Goal: Task Accomplishment & Management: Complete application form

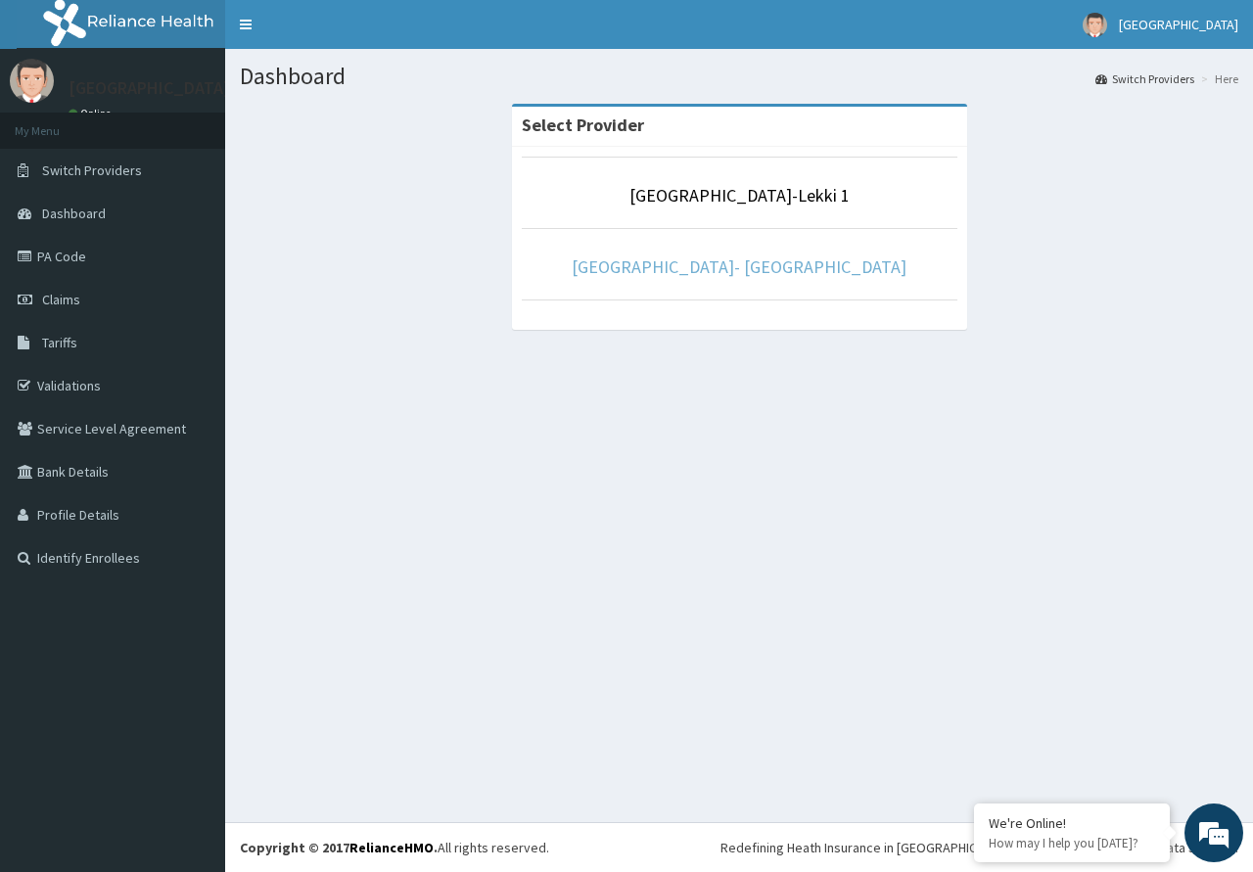
click at [661, 270] on link "[GEOGRAPHIC_DATA]- [GEOGRAPHIC_DATA]" at bounding box center [738, 266] width 335 height 23
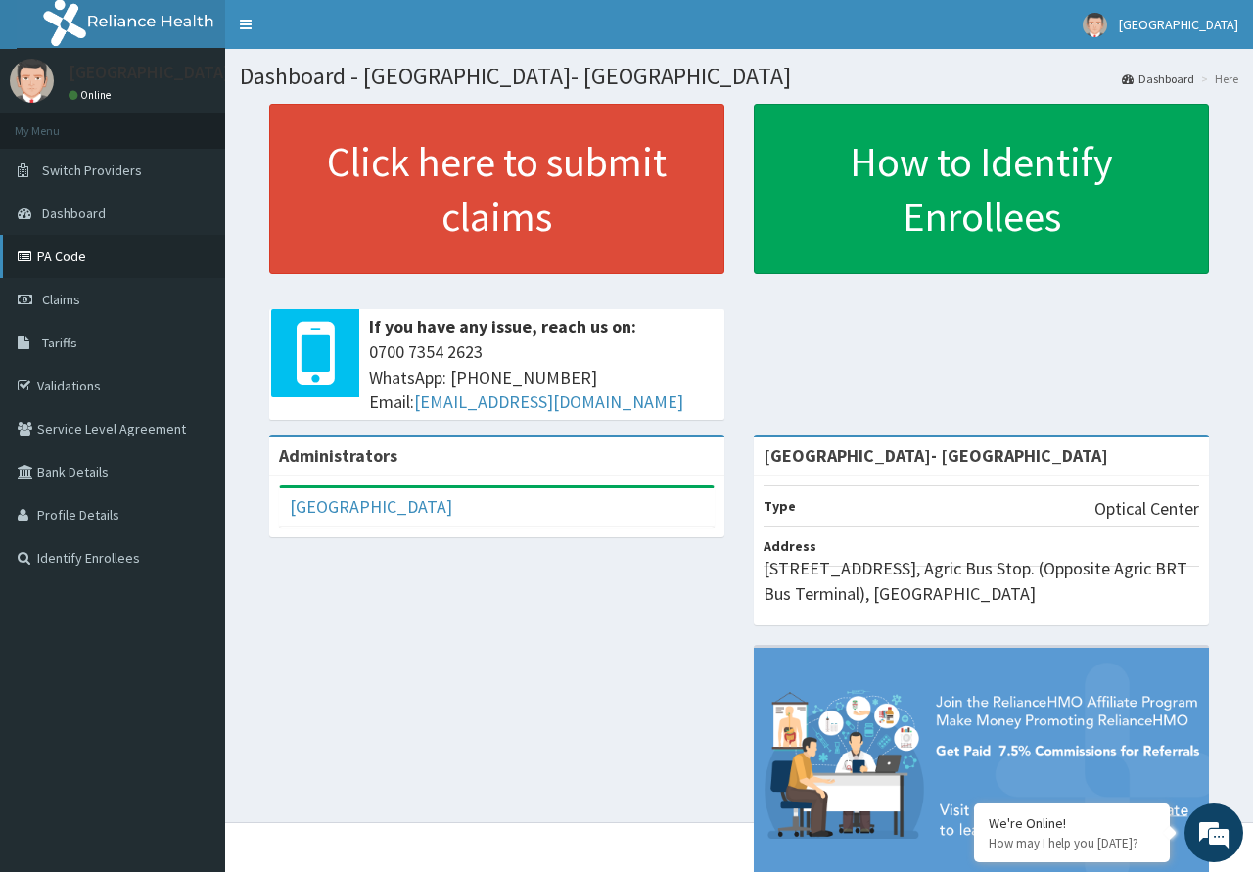
click at [128, 249] on link "PA Code" at bounding box center [112, 256] width 225 height 43
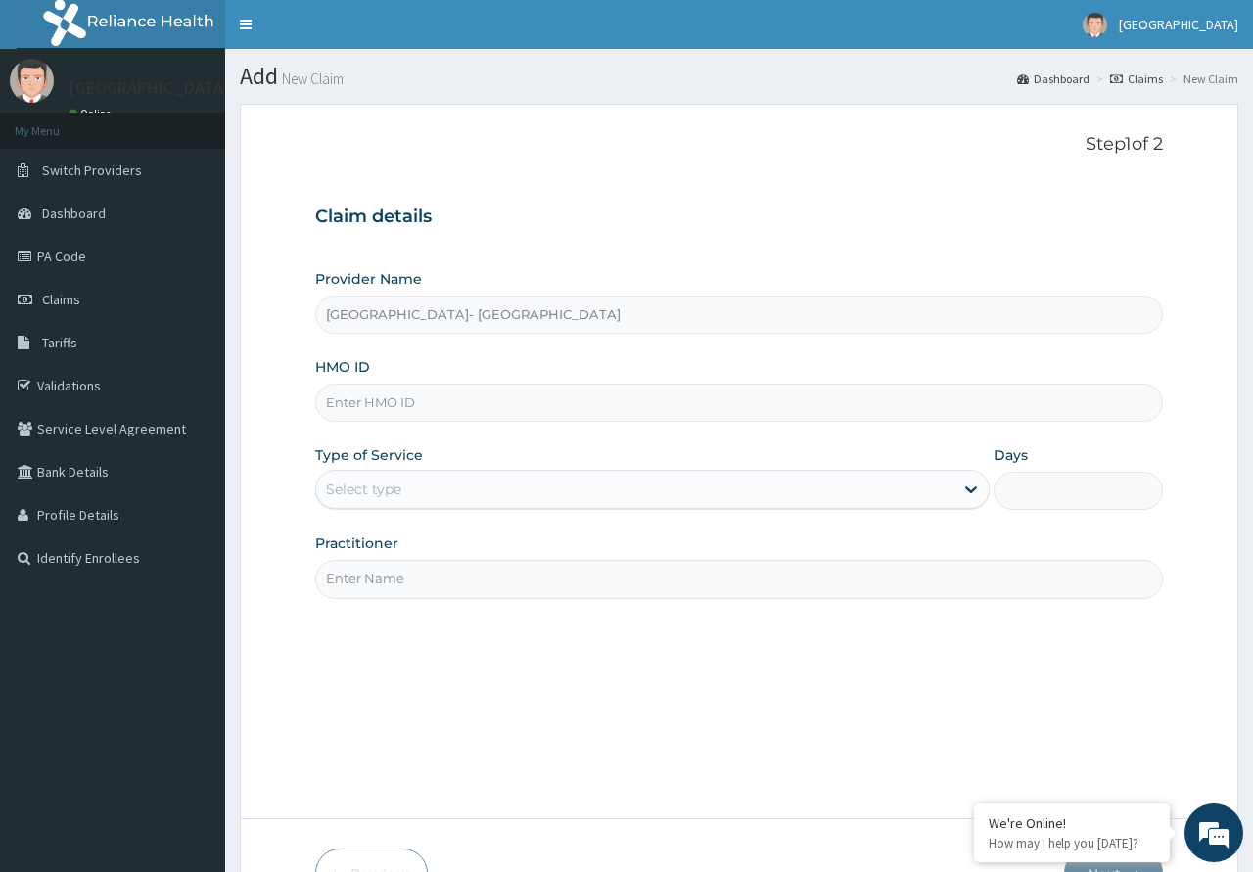
type input "[GEOGRAPHIC_DATA]- [GEOGRAPHIC_DATA]"
paste input "REL/10882/A"
type input "REL/10882/A"
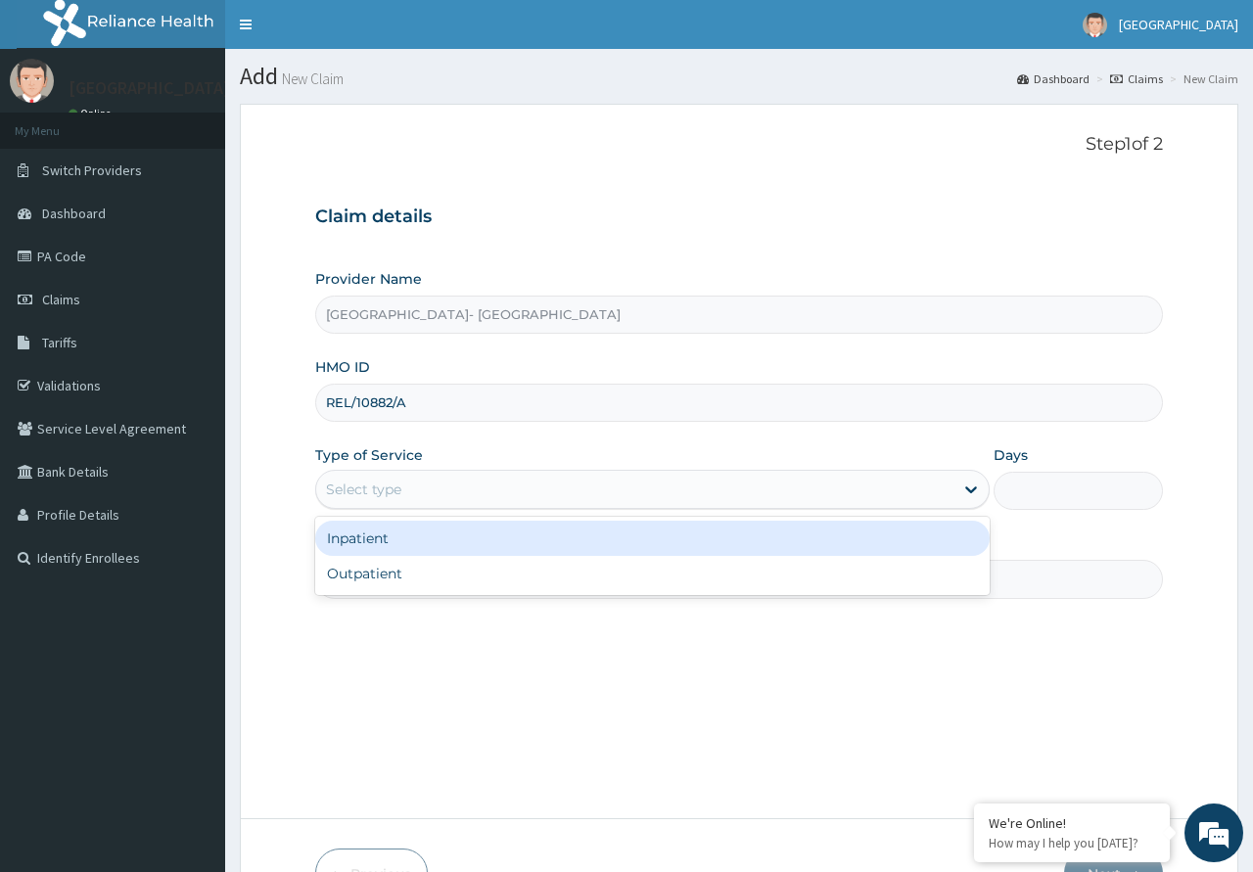
click at [501, 490] on div "Select type" at bounding box center [634, 489] width 637 height 31
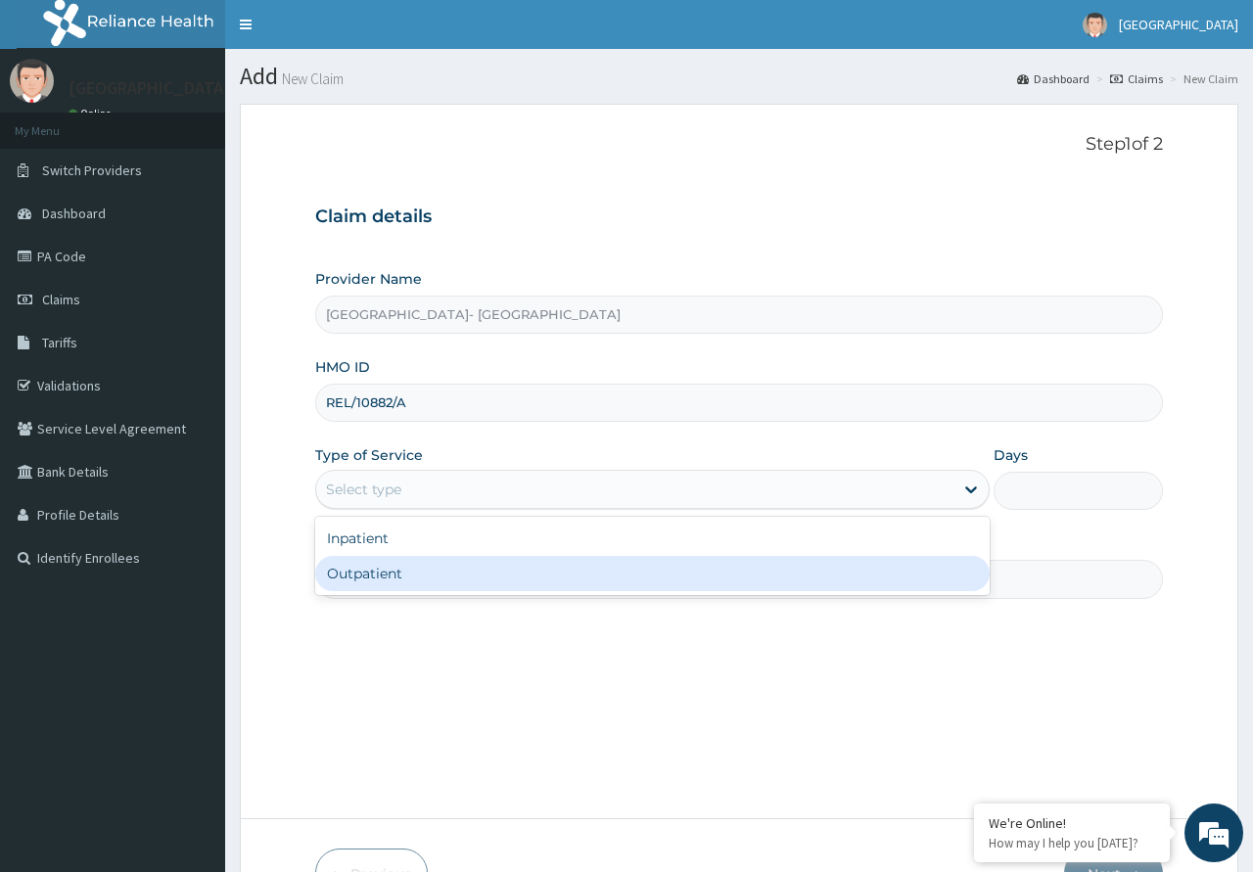
click at [465, 574] on div "Outpatient" at bounding box center [652, 573] width 674 height 35
type input "1"
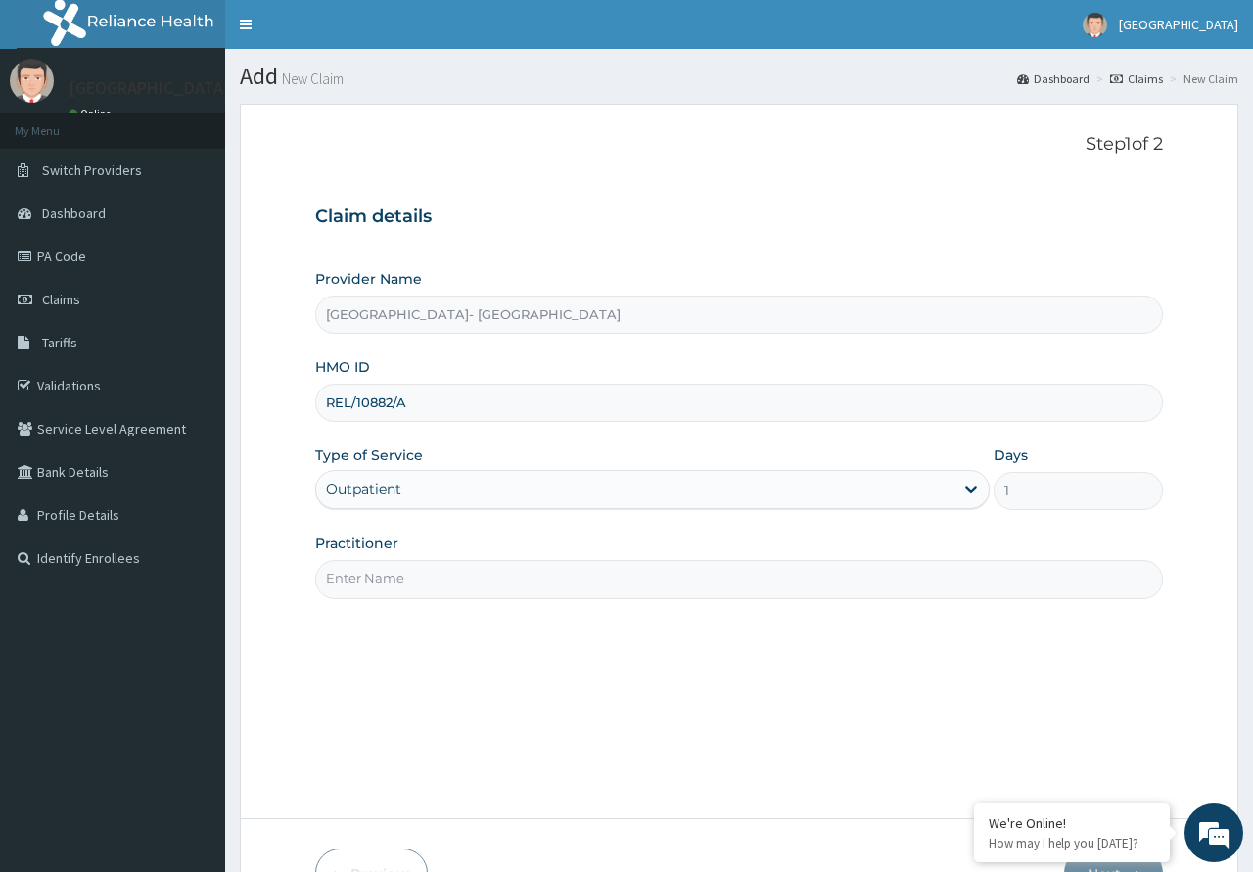
click at [470, 561] on input "Practitioner" at bounding box center [738, 579] width 846 height 38
paste input "PA/BD1123"
type input "P"
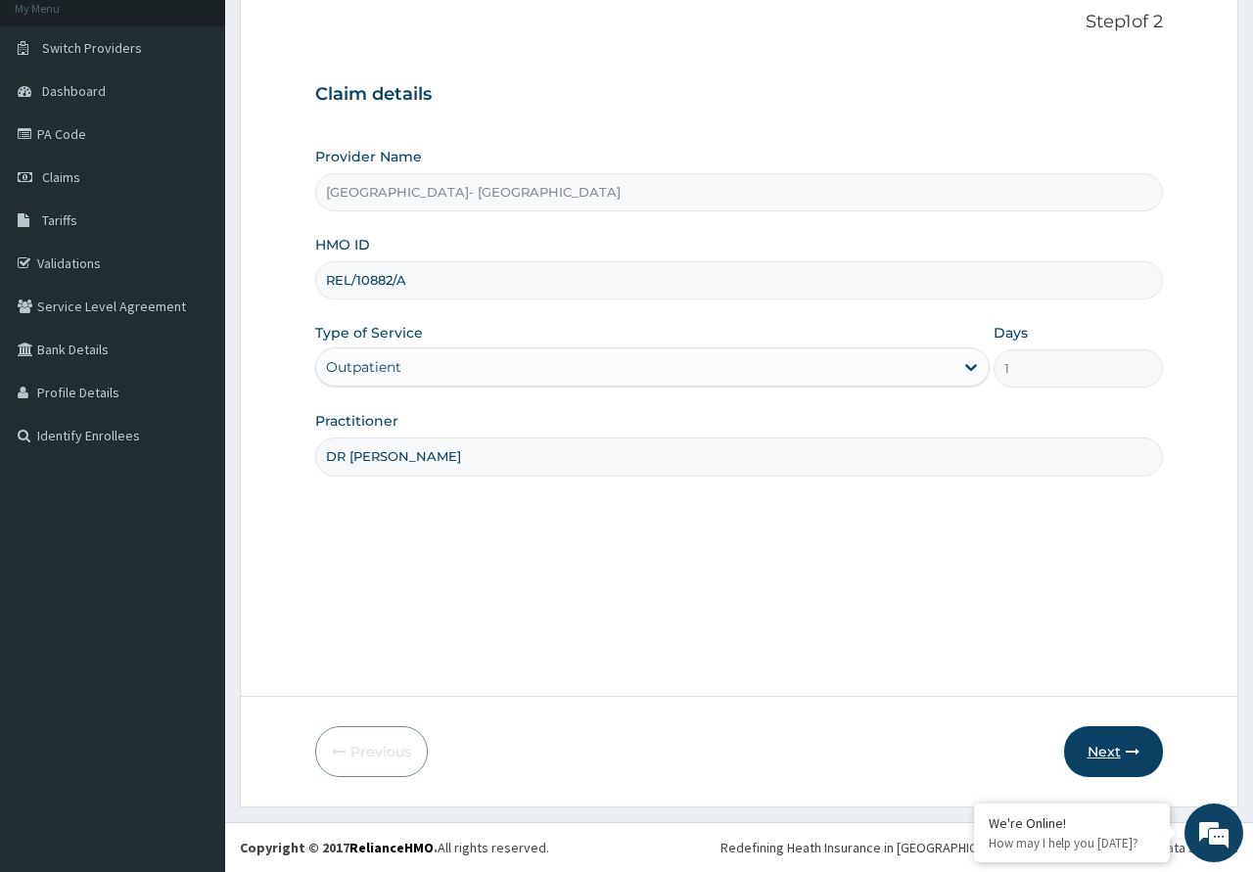
type input "DR [PERSON_NAME]"
click at [1091, 753] on button "Next" at bounding box center [1113, 751] width 99 height 51
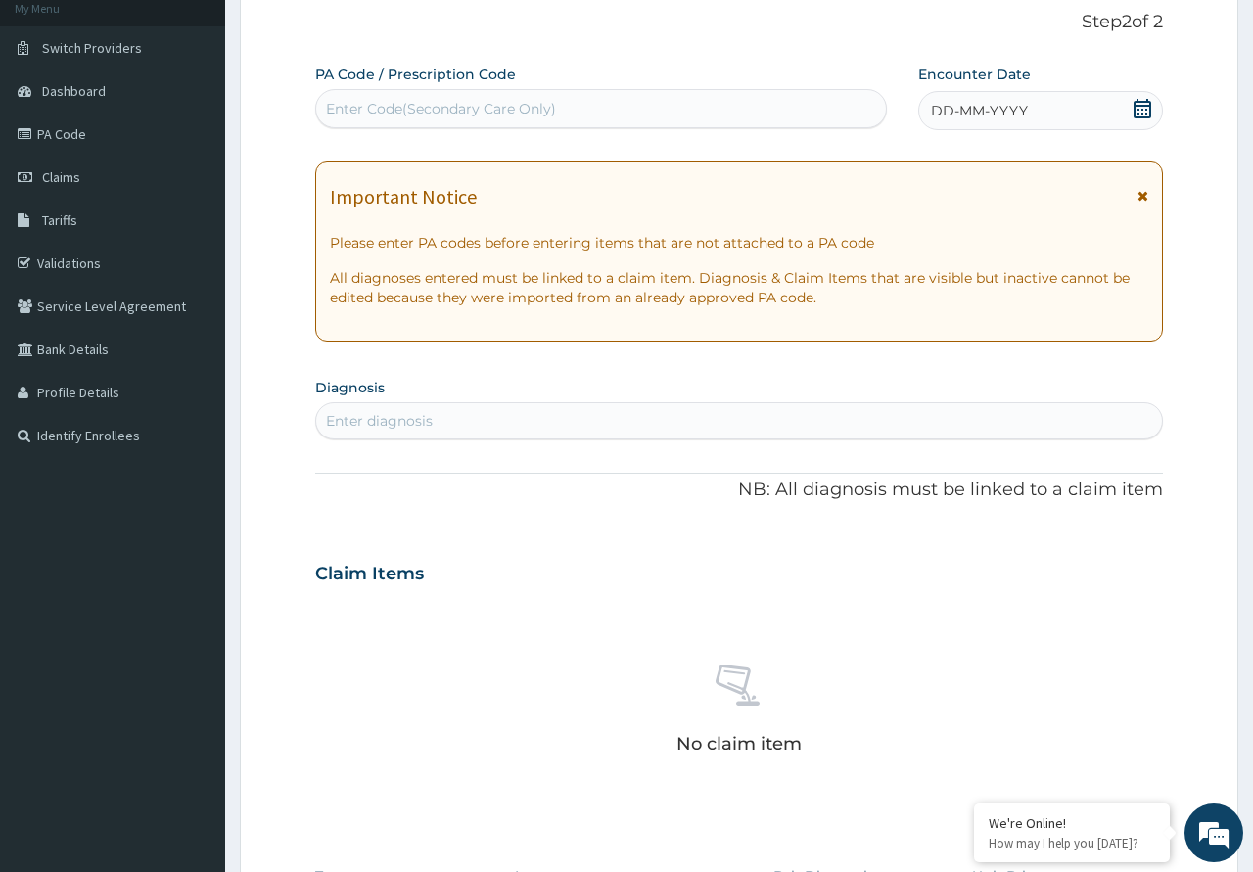
click at [444, 119] on div "Enter Code(Secondary Care Only)" at bounding box center [600, 108] width 569 height 31
paste input "PA/BD1123"
type input "PA/BD1123"
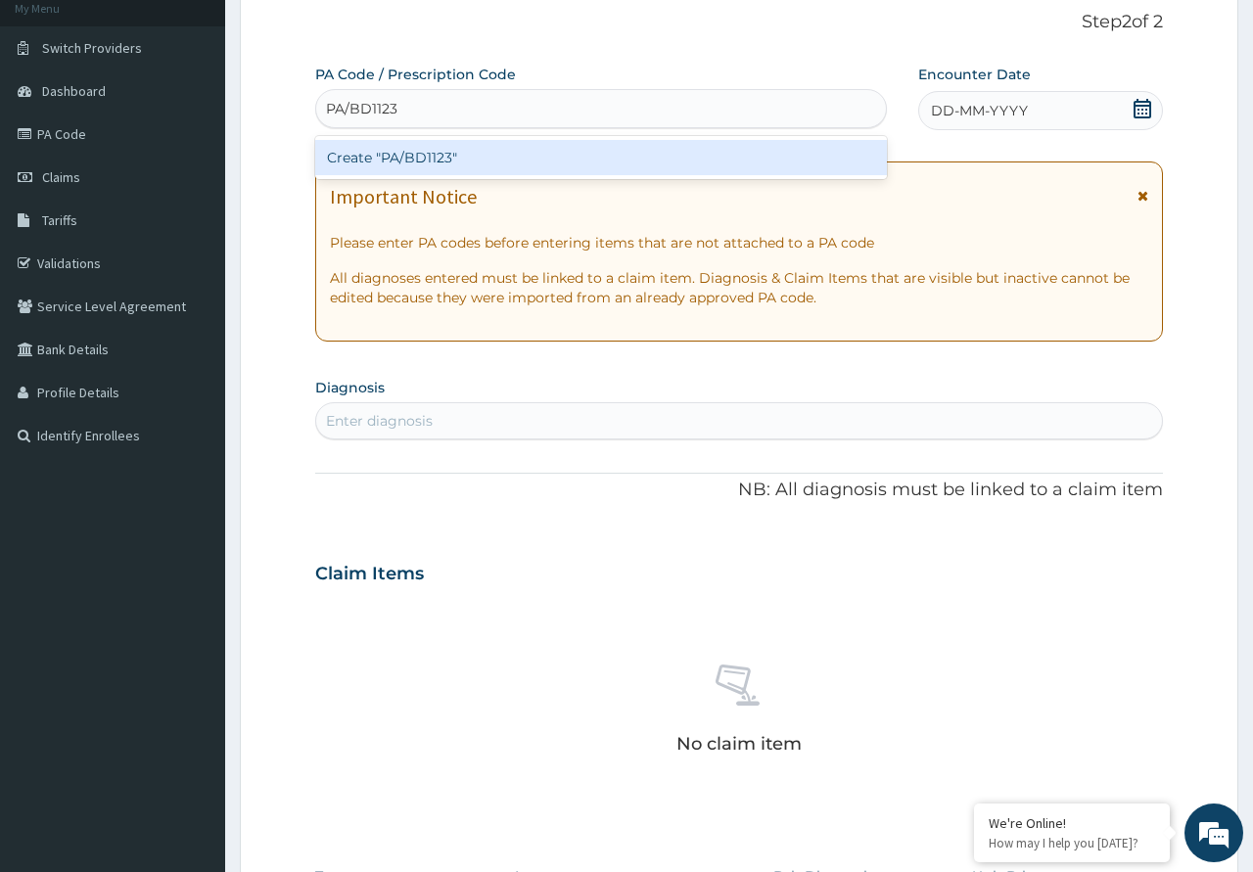
click at [569, 146] on div "Create "PA/BD1123"" at bounding box center [600, 157] width 571 height 35
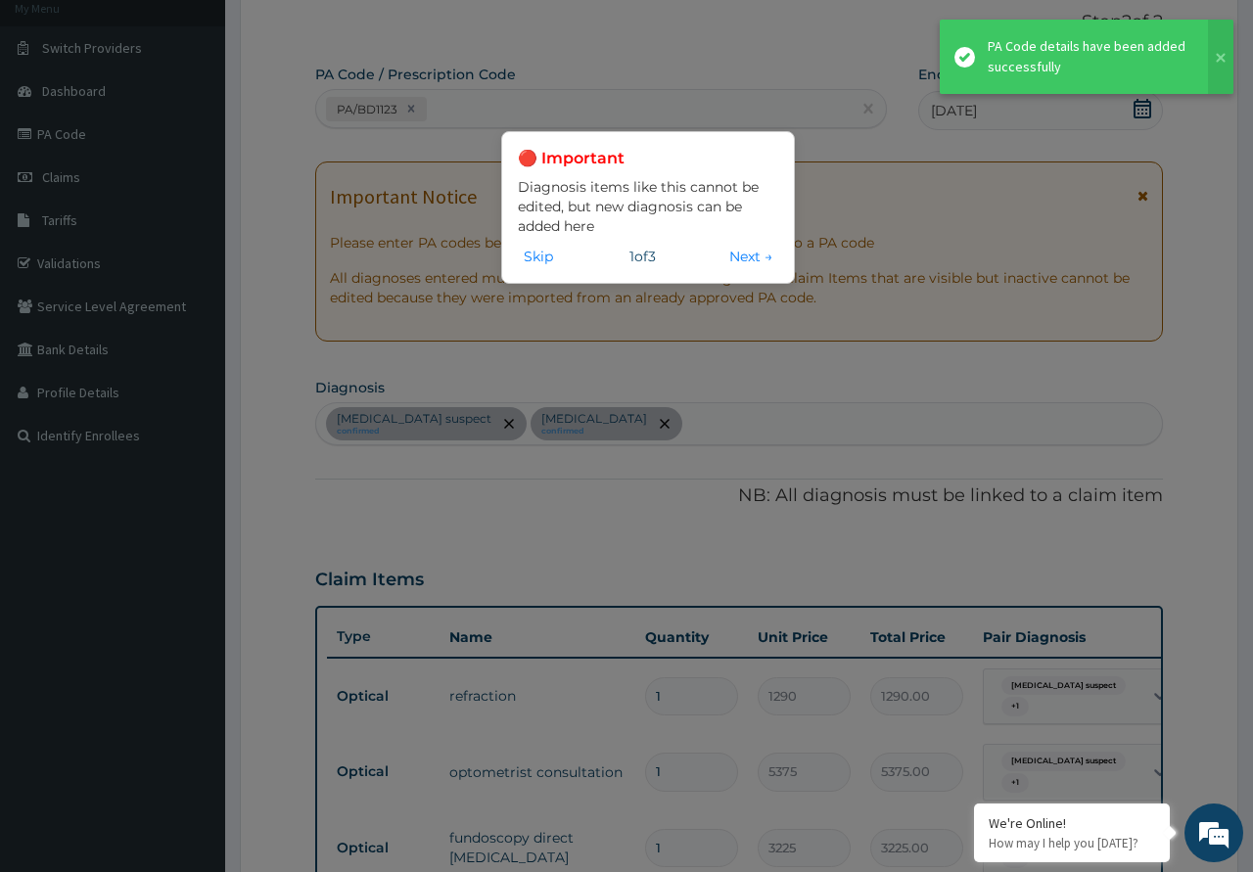
scroll to position [821, 0]
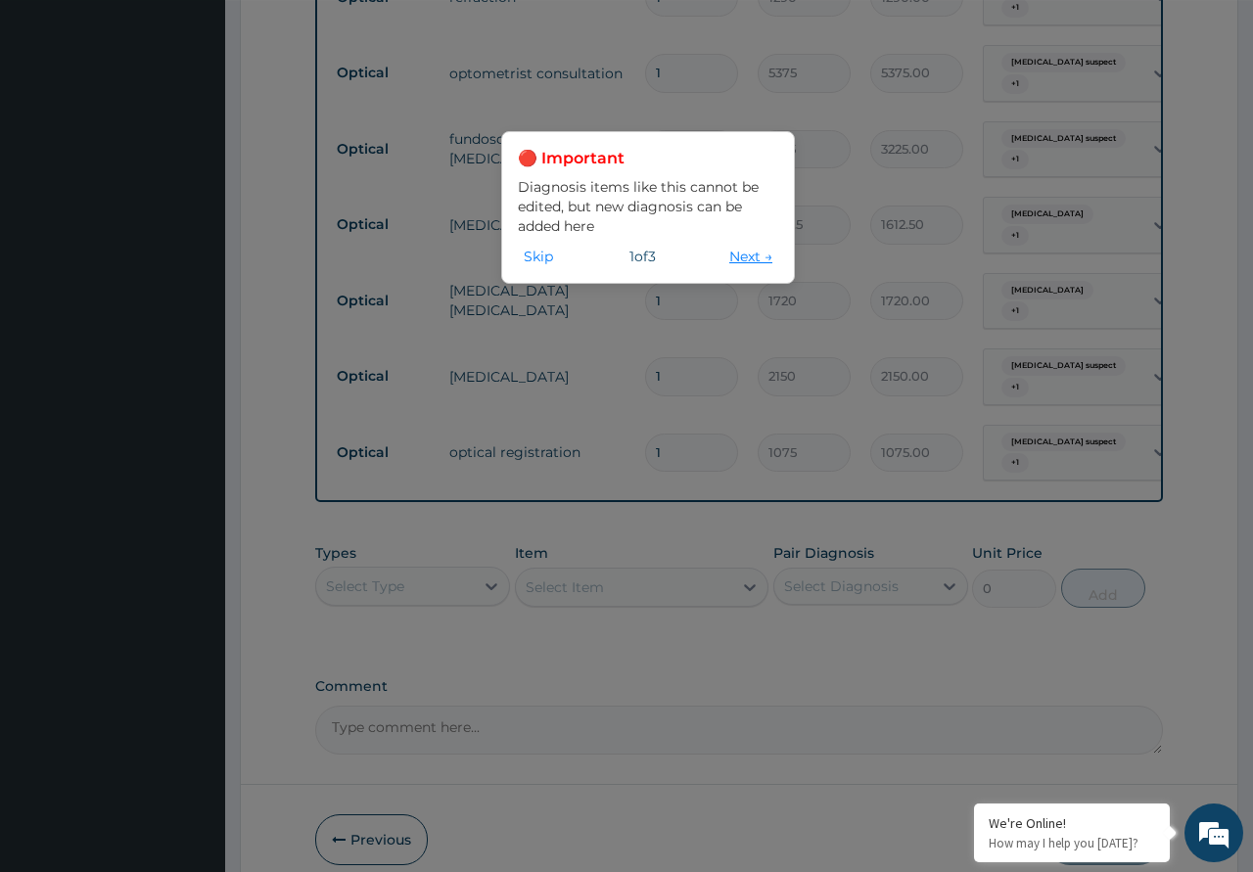
click at [761, 253] on button "Next →" at bounding box center [750, 257] width 55 height 22
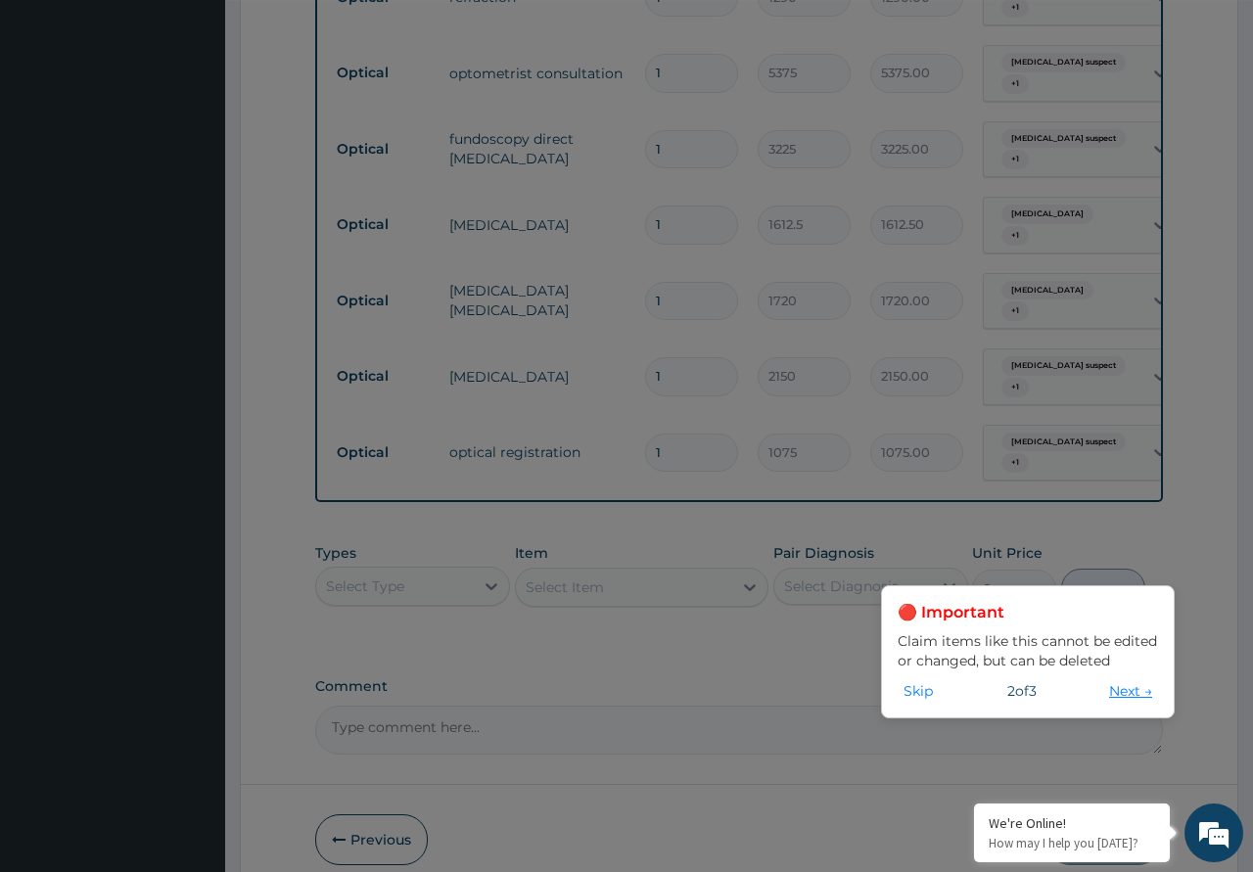
click at [1111, 685] on button "Next →" at bounding box center [1130, 691] width 55 height 22
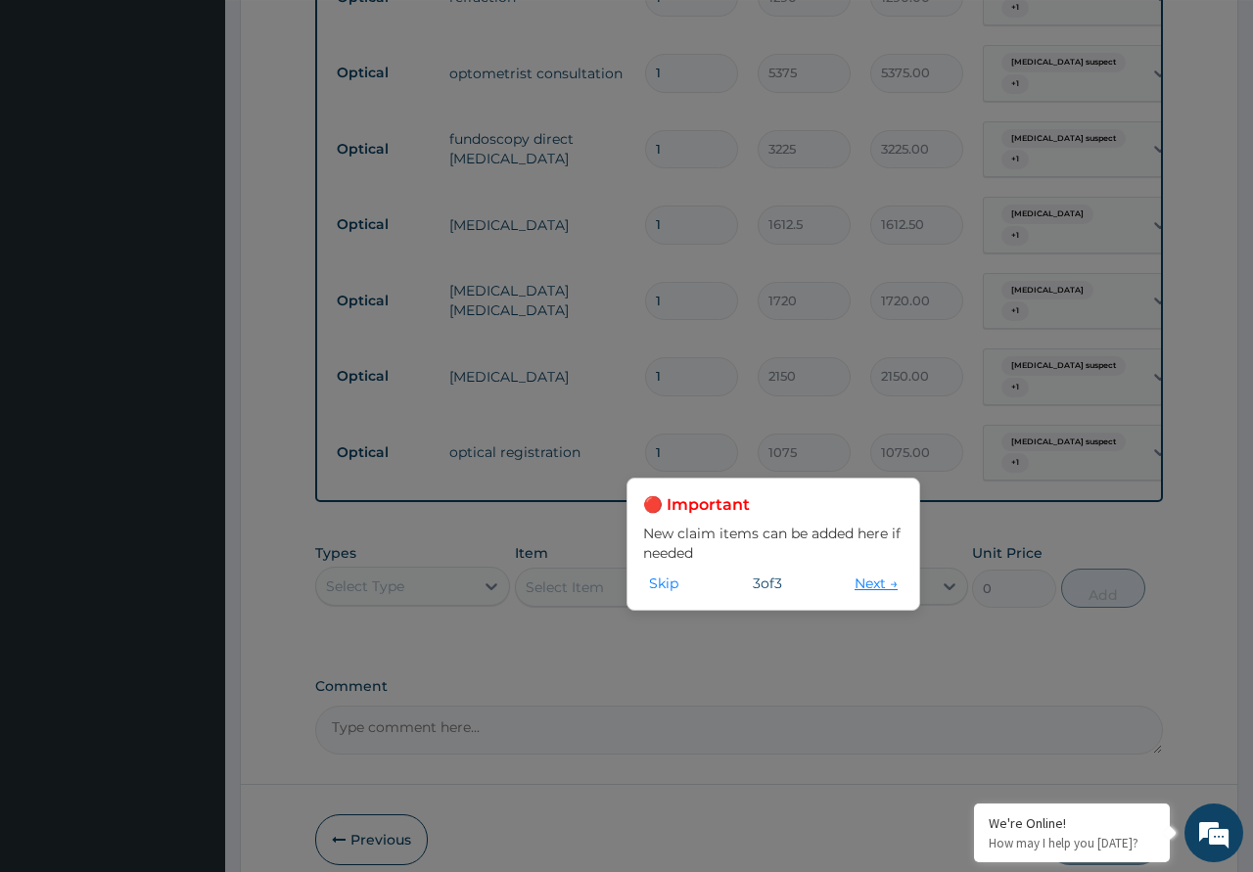
click at [858, 574] on button "Next →" at bounding box center [875, 583] width 55 height 22
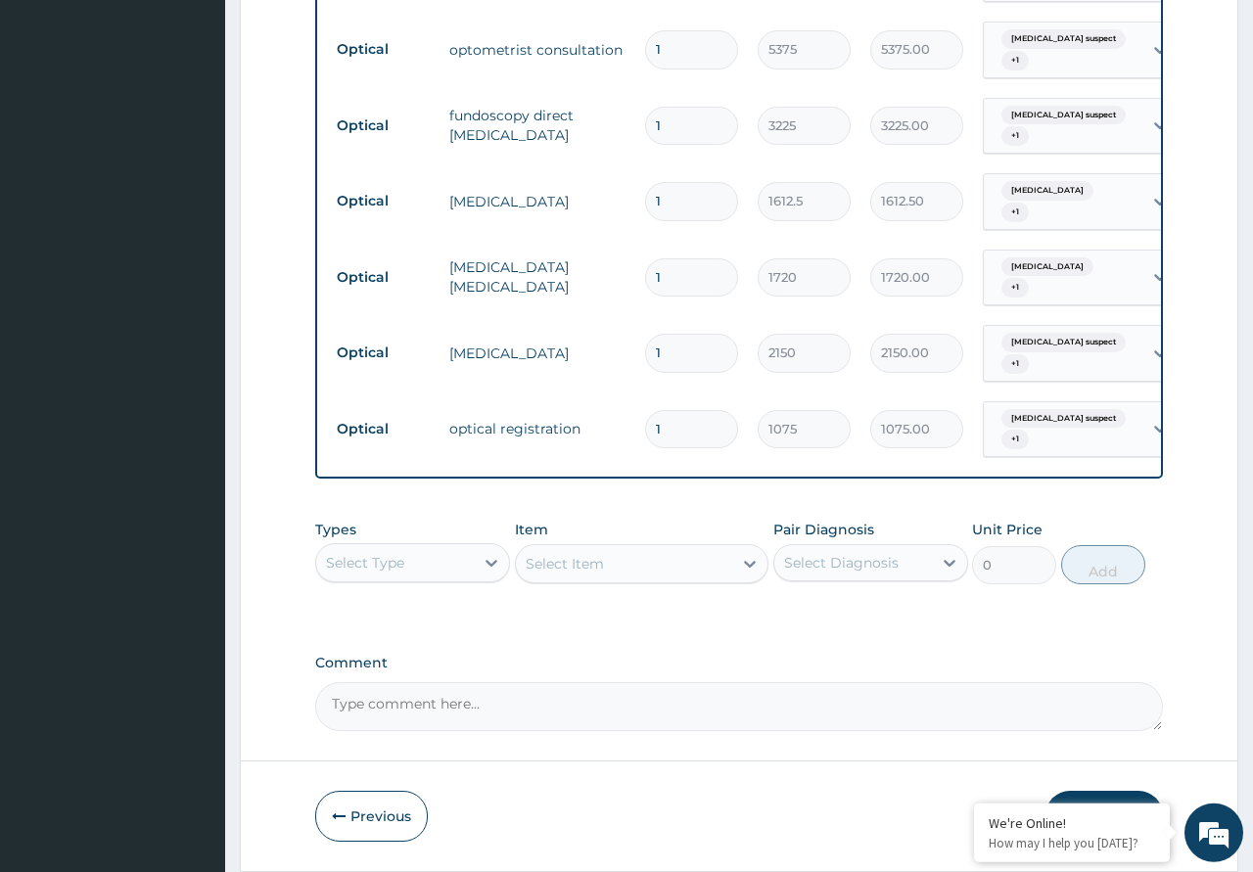
scroll to position [892, 0]
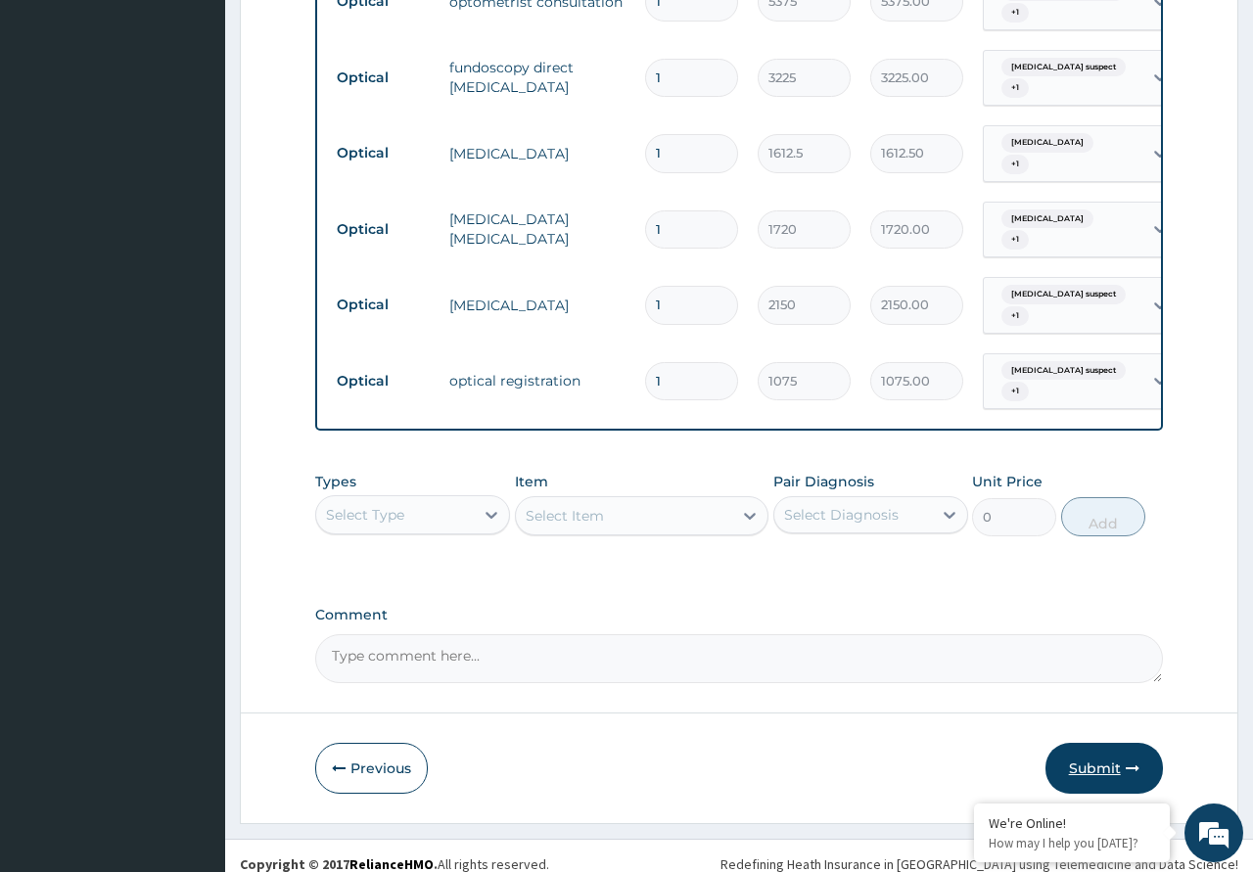
click at [1090, 749] on button "Submit" at bounding box center [1103, 768] width 117 height 51
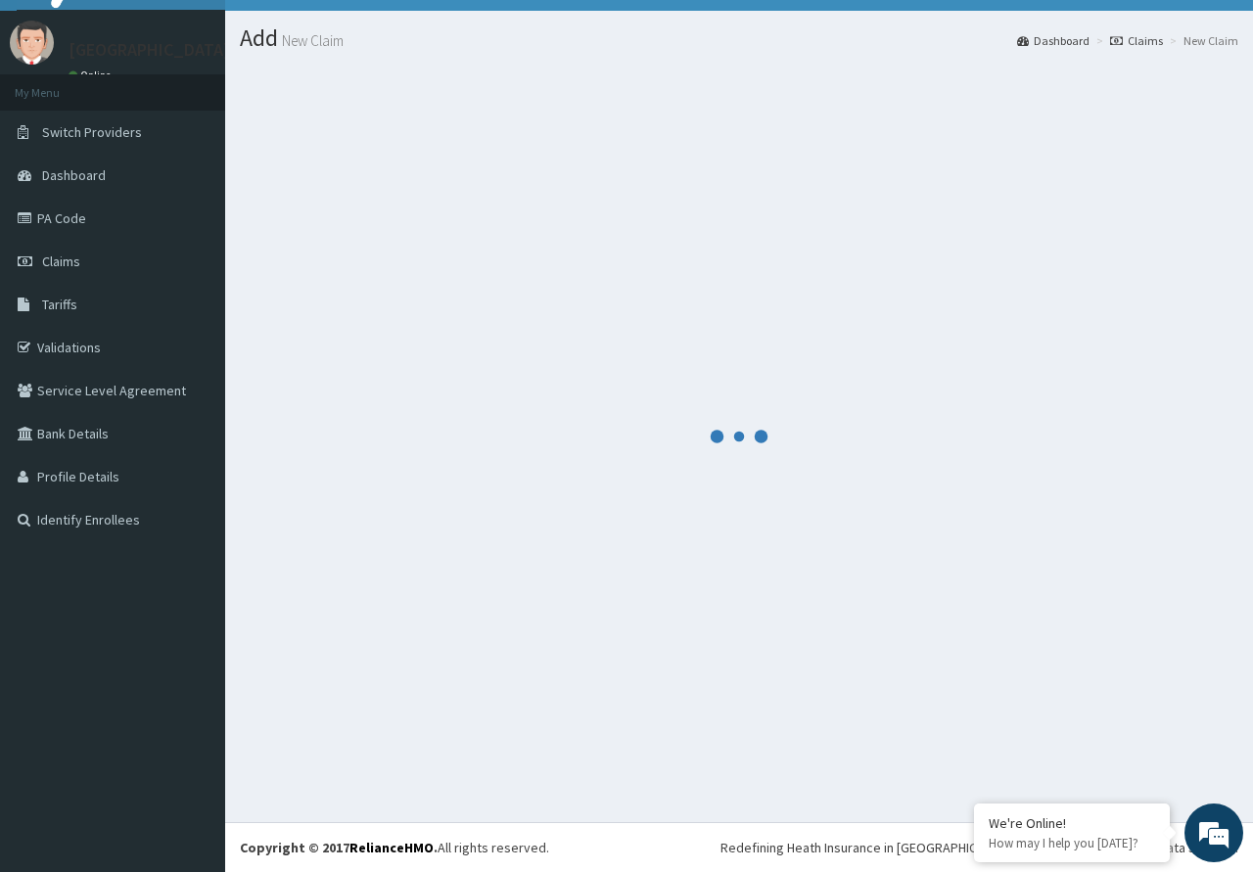
scroll to position [38, 0]
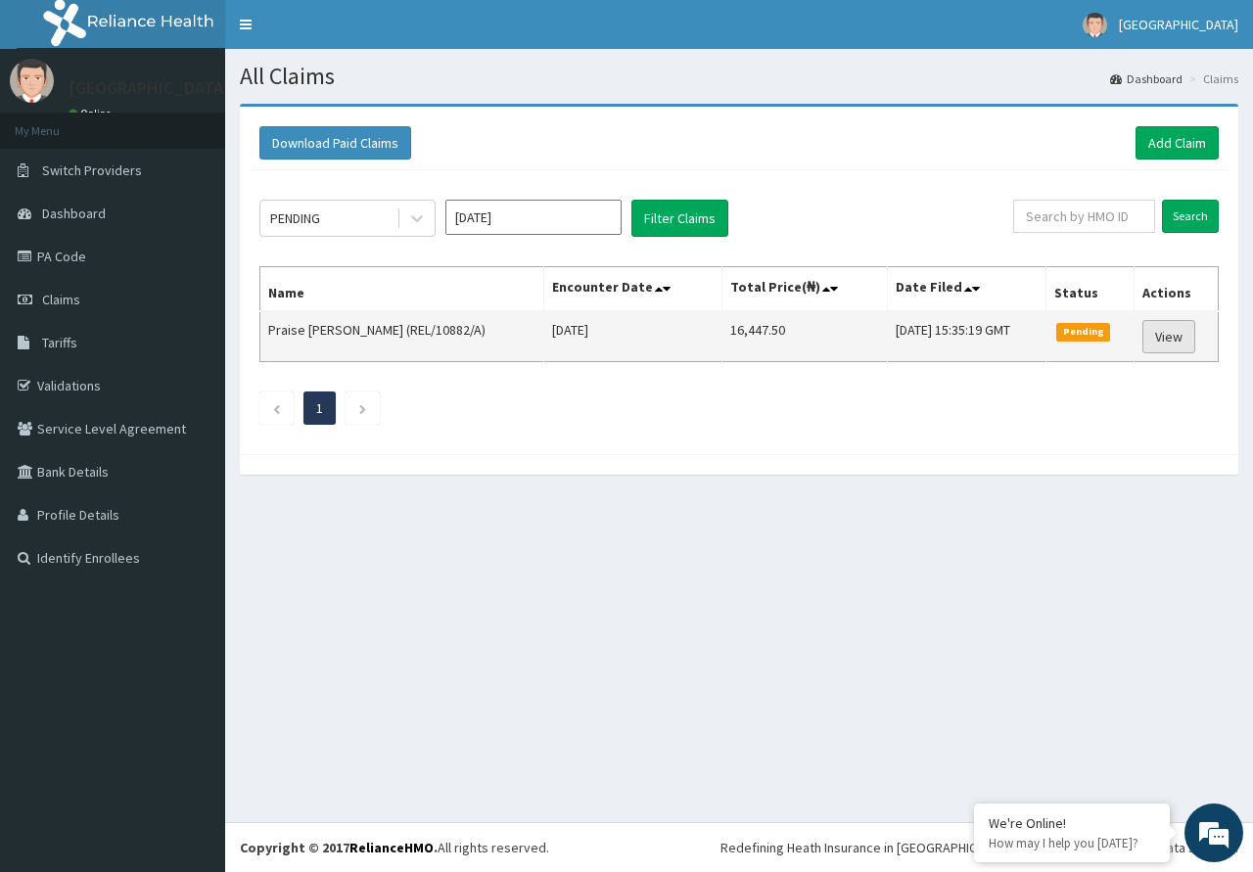
click at [1165, 332] on link "View" at bounding box center [1168, 336] width 53 height 33
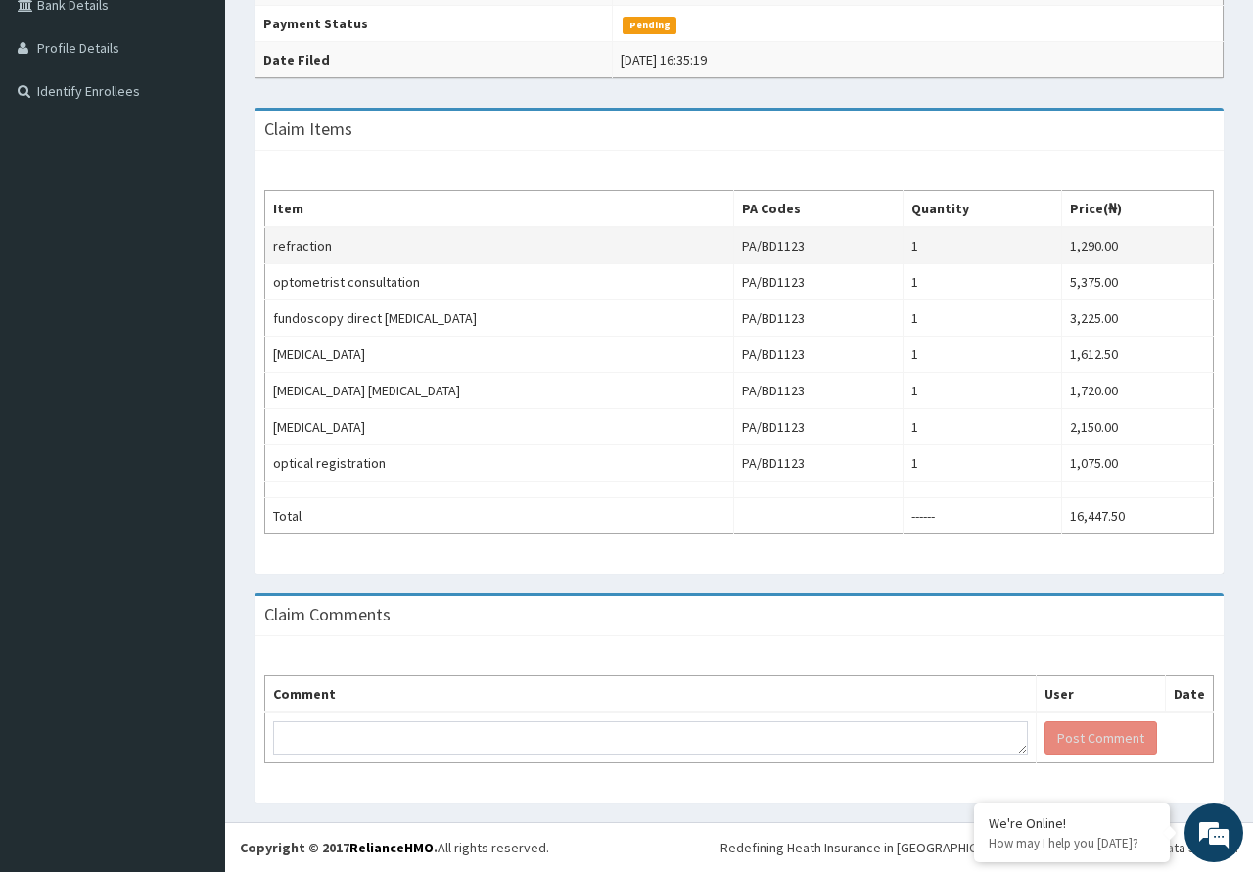
scroll to position [469, 0]
click at [282, 249] on td "refraction" at bounding box center [499, 245] width 469 height 37
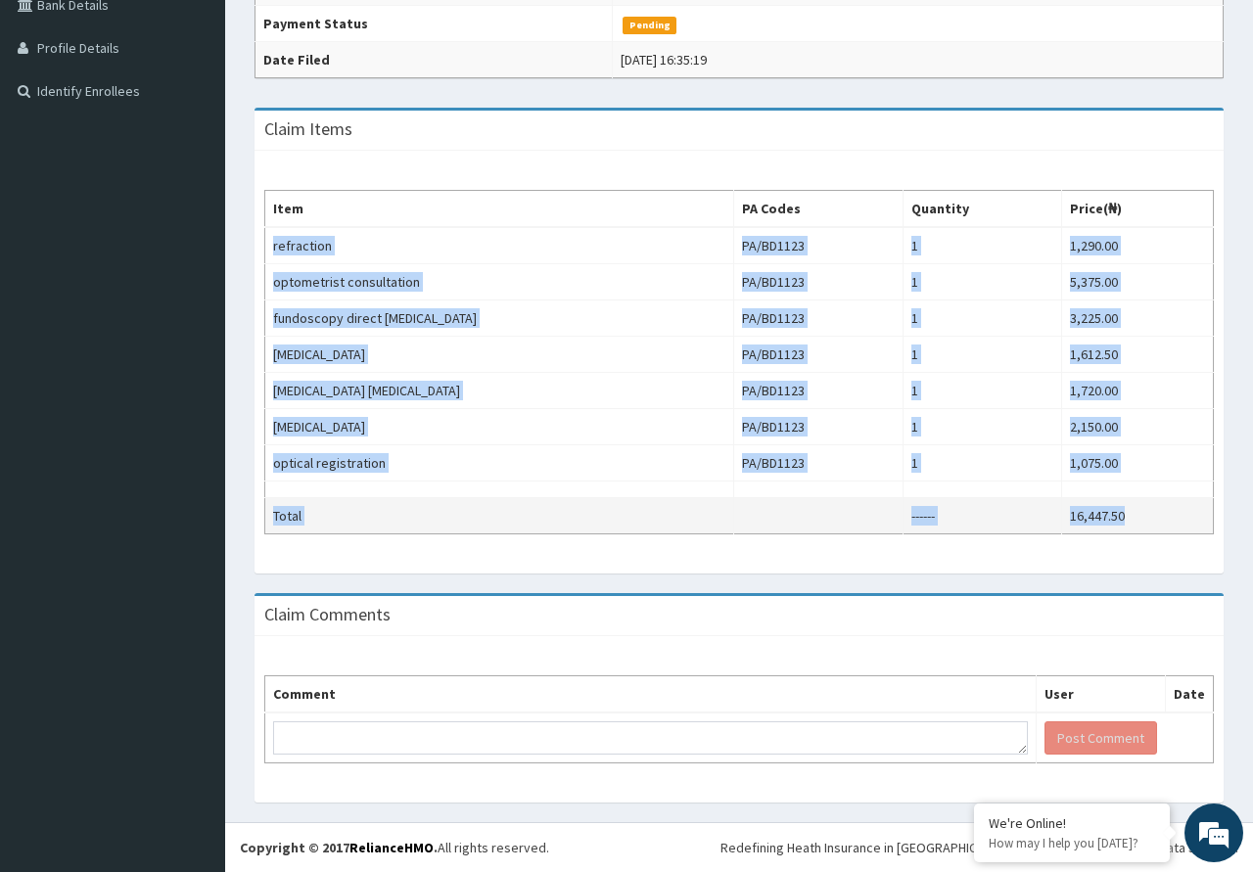
click at [1146, 513] on tbody "refraction PA/BD1123 1 1,290.00 optometrist consultation PA/BD1123 1 5,375.00 f…" at bounding box center [739, 380] width 948 height 307
copy tbody "refraction PA/BD1123 1 1,290.00 optometrist consultation PA/BD1123 1 5,375.00 f…"
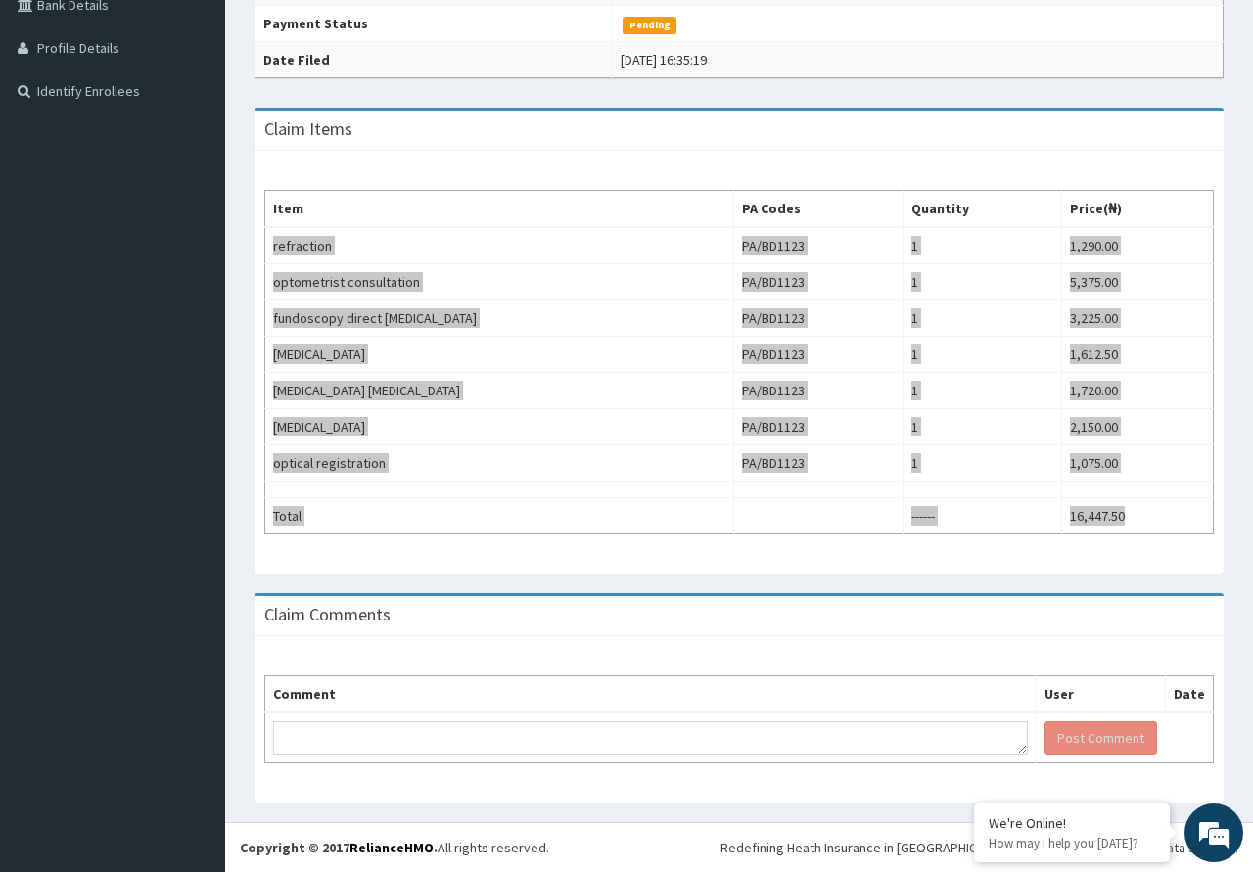
scroll to position [0, 0]
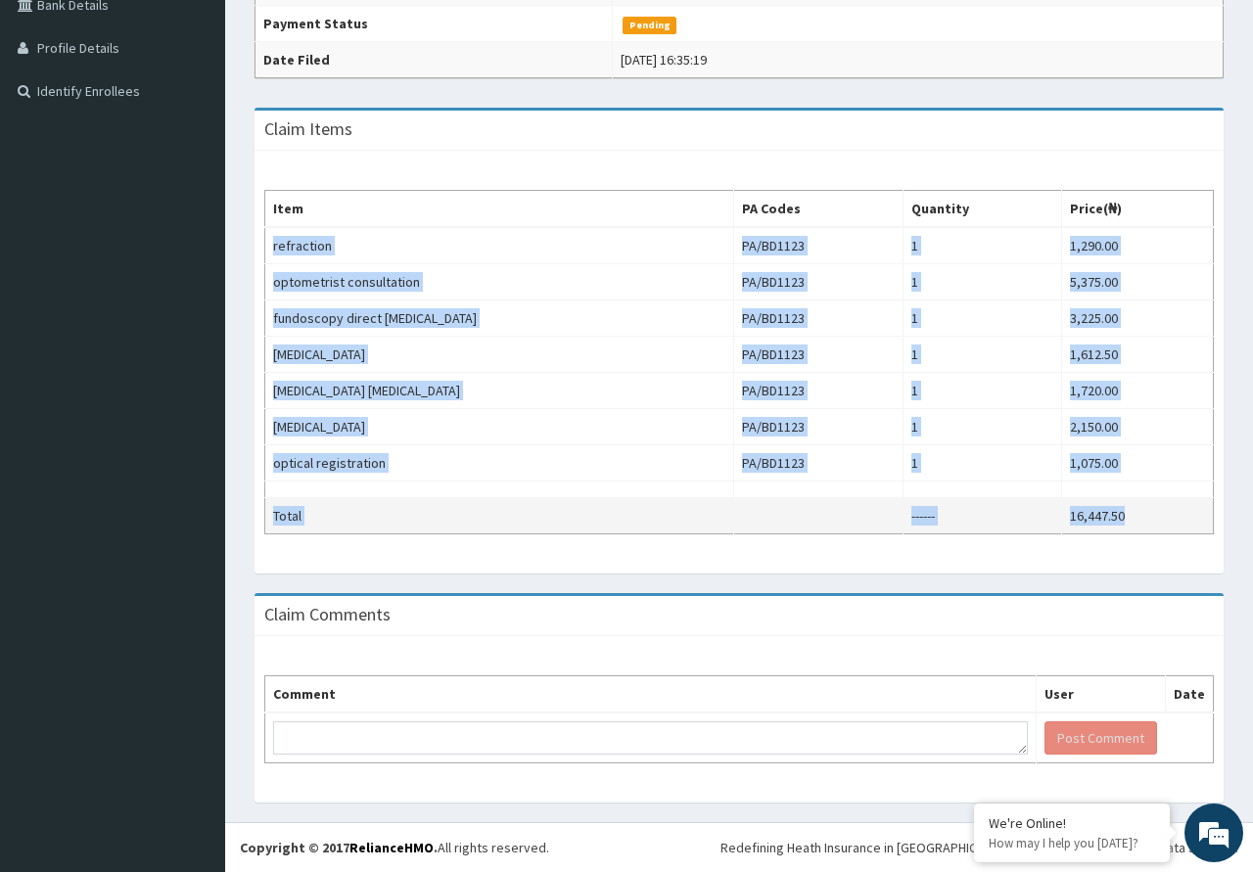
click at [1012, 524] on td "------" at bounding box center [981, 516] width 159 height 36
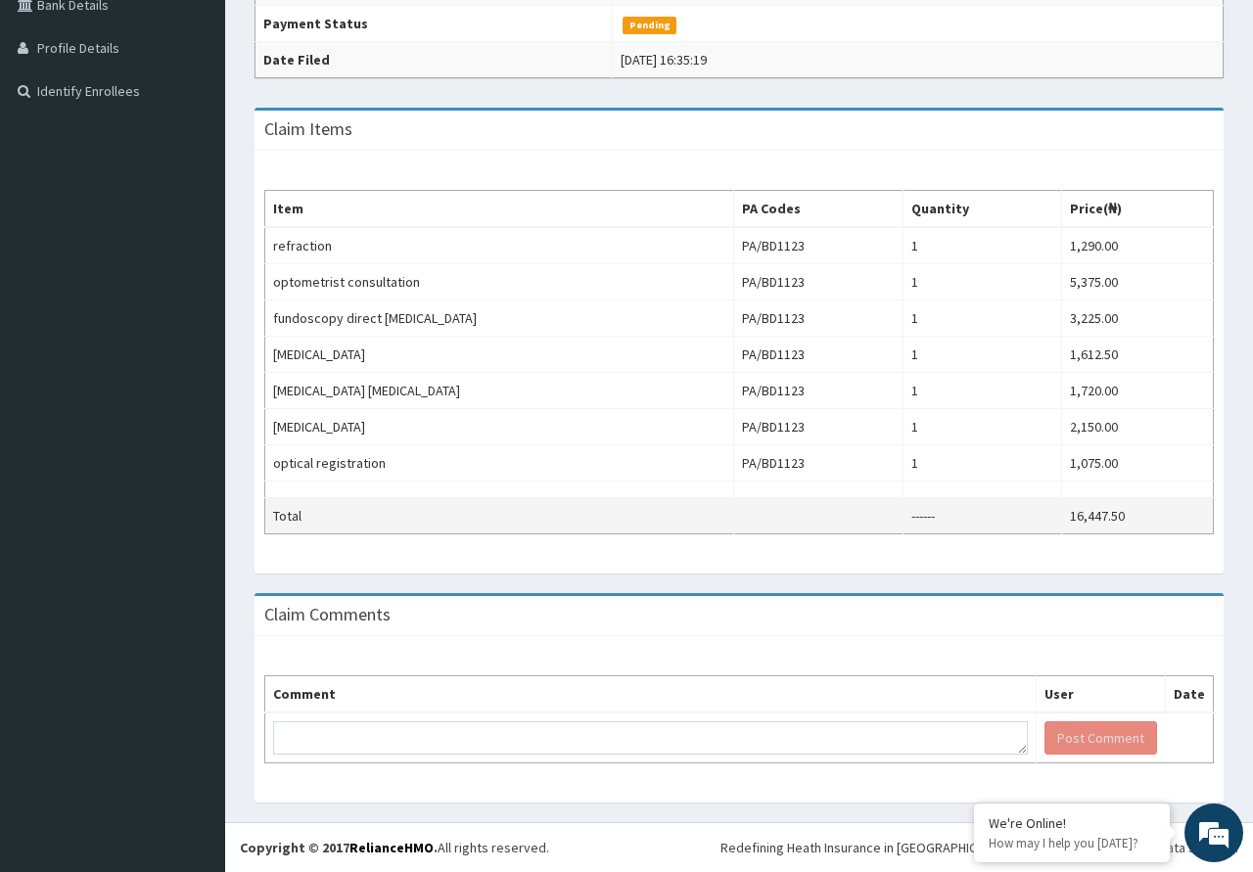
click at [1081, 514] on td "16,447.50" at bounding box center [1137, 516] width 152 height 36
click at [1076, 516] on td "16,447.50" at bounding box center [1137, 516] width 152 height 36
drag, startPoint x: 1076, startPoint y: 516, endPoint x: 1117, endPoint y: 521, distance: 40.4
click at [1117, 521] on td "16,447.50" at bounding box center [1137, 516] width 152 height 36
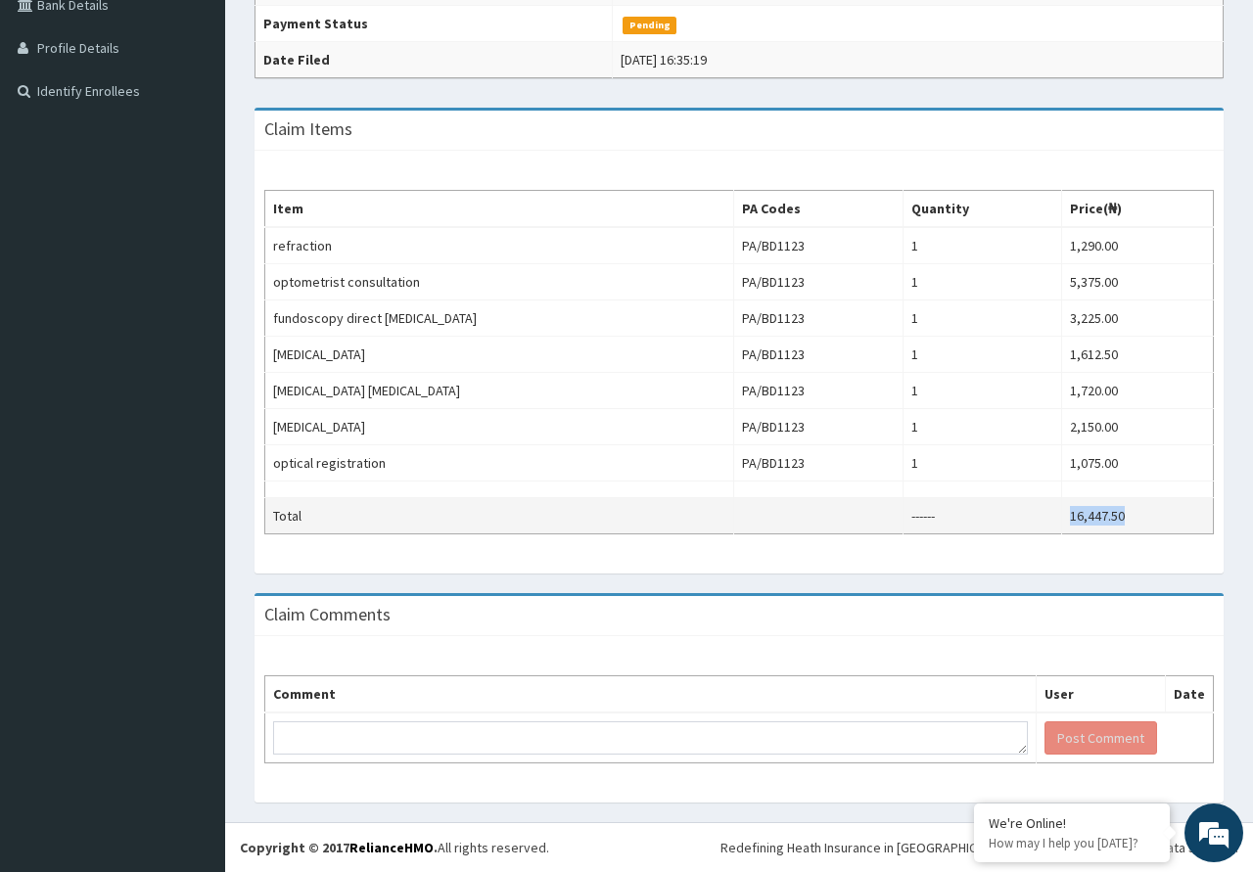
copy td "16,447.50"
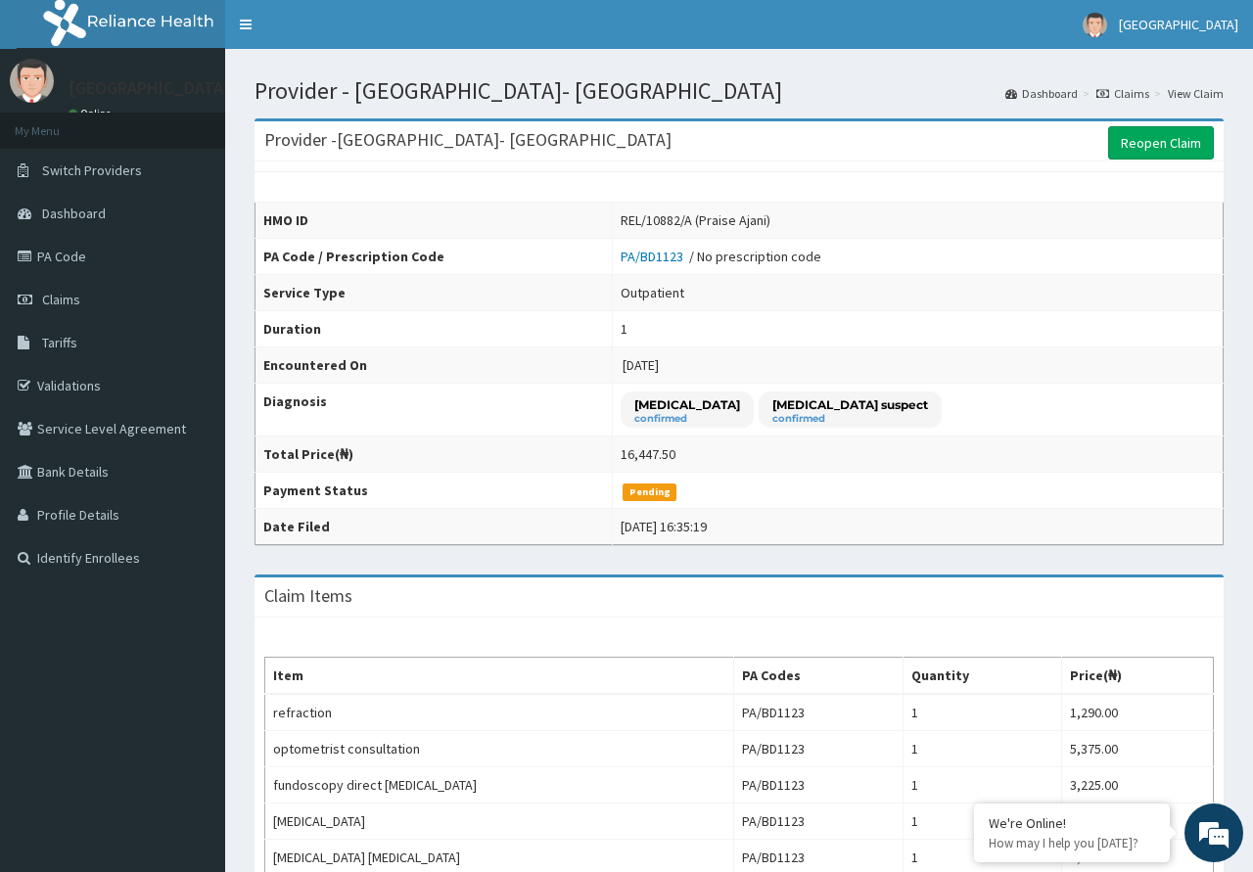
click at [689, 254] on link "PA/BD1123" at bounding box center [654, 257] width 69 height 18
